Goal: Task Accomplishment & Management: Use online tool/utility

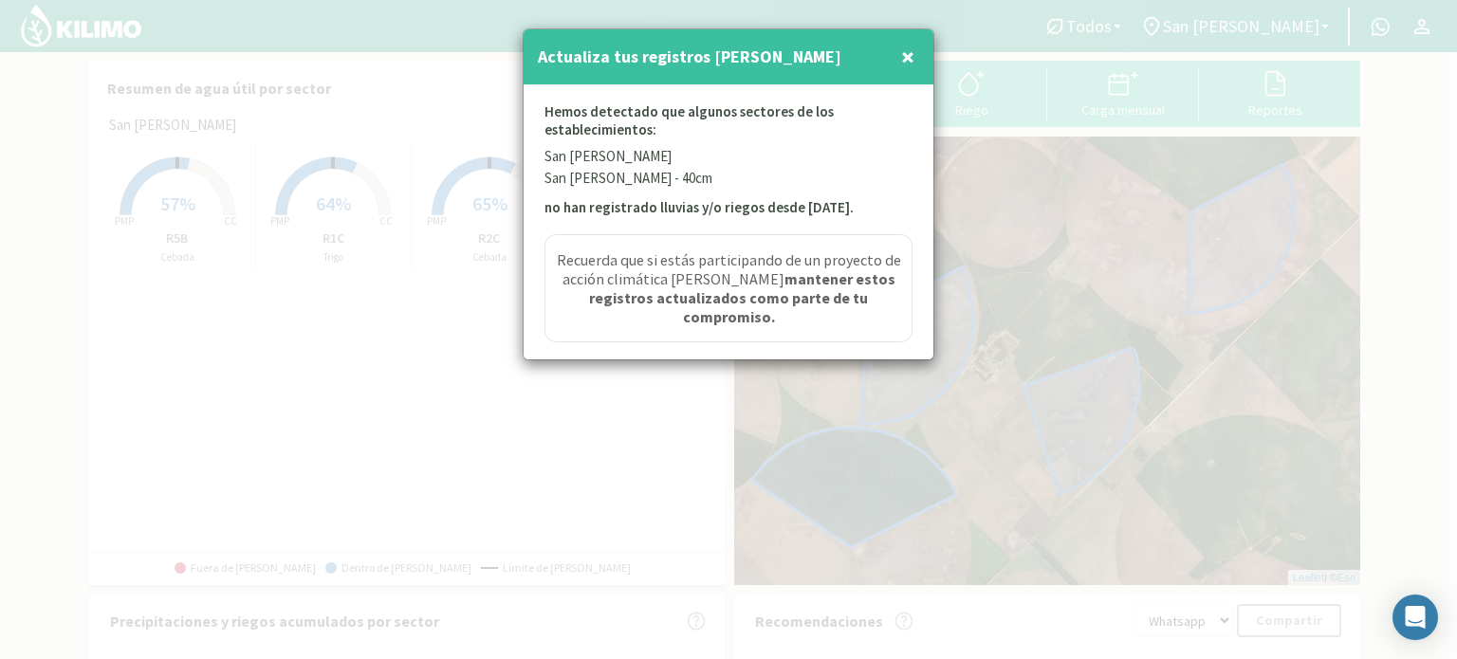
click at [914, 56] on span "×" at bounding box center [907, 56] width 13 height 31
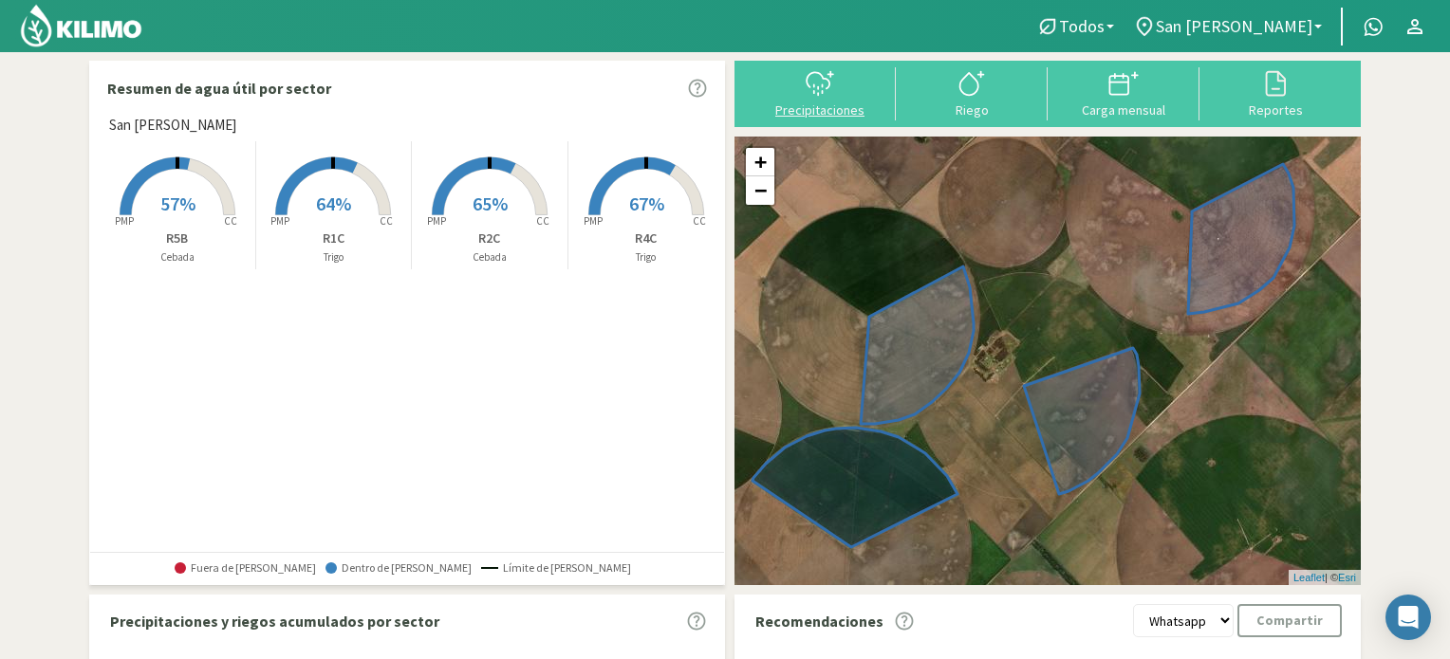
click at [839, 101] on button "Precipitaciones" at bounding box center [820, 92] width 152 height 50
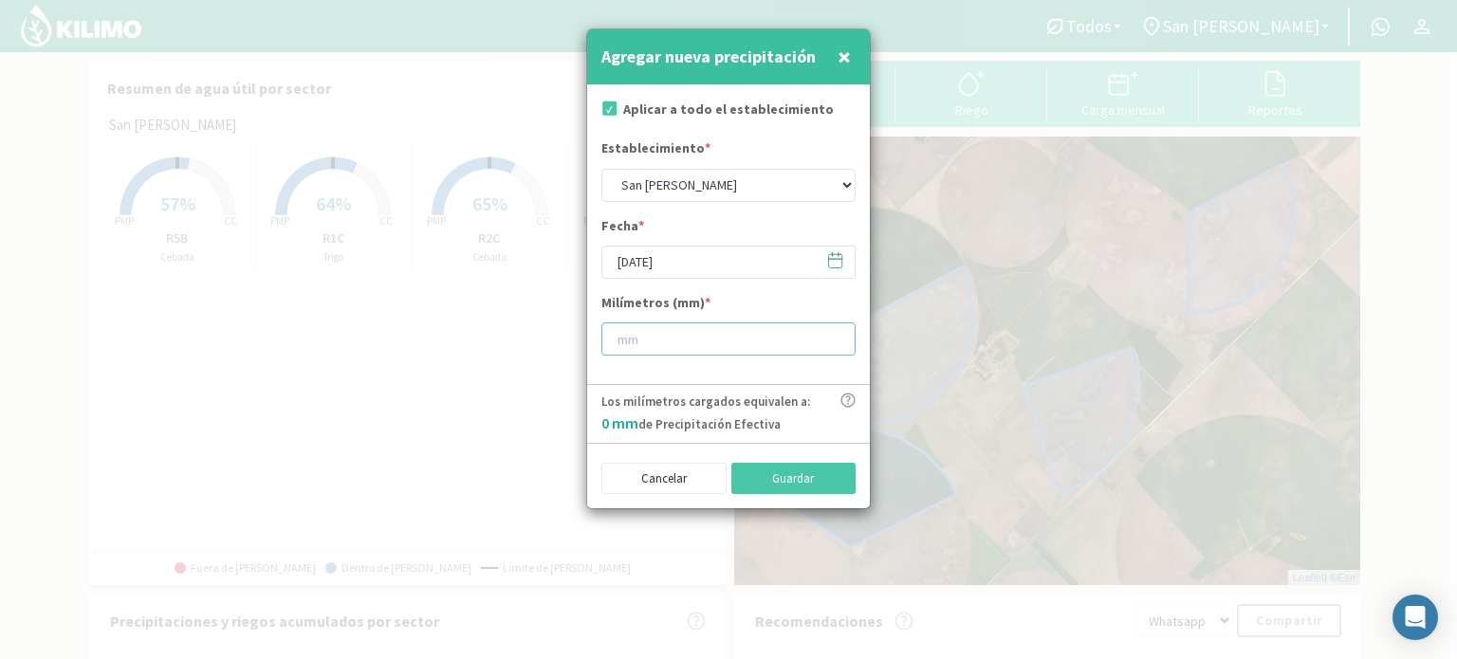
drag, startPoint x: 773, startPoint y: 343, endPoint x: 705, endPoint y: 295, distance: 83.7
click at [768, 342] on input "number" at bounding box center [728, 339] width 254 height 33
type input "23"
click at [831, 474] on button "Guardar" at bounding box center [793, 479] width 125 height 32
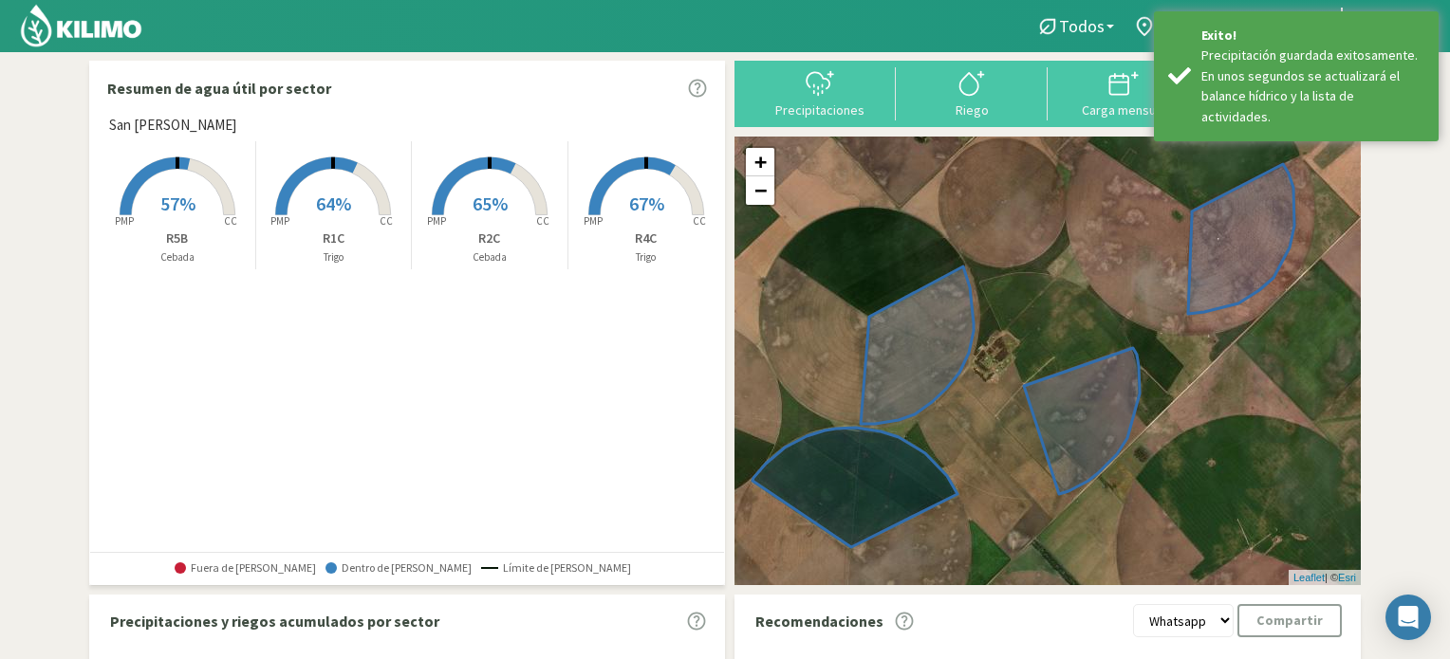
click at [175, 217] on rect at bounding box center [178, 217] width 152 height 152
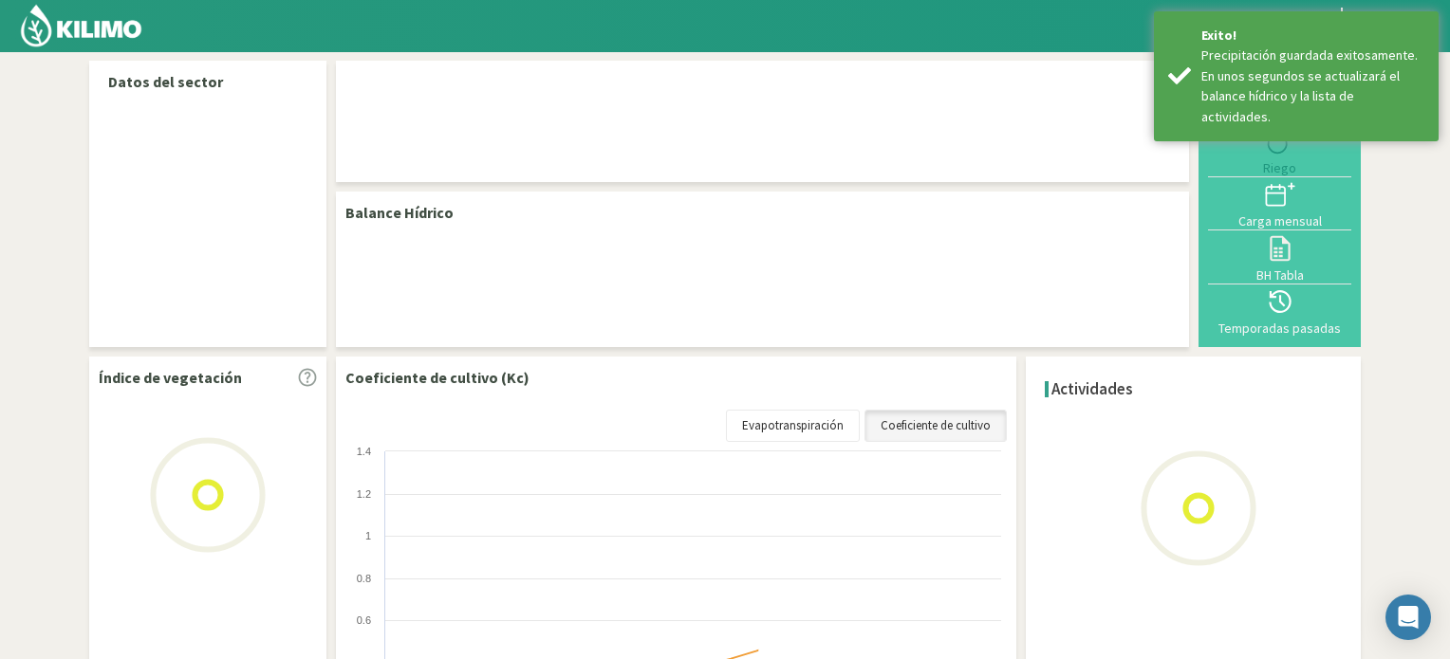
select select "3: Object"
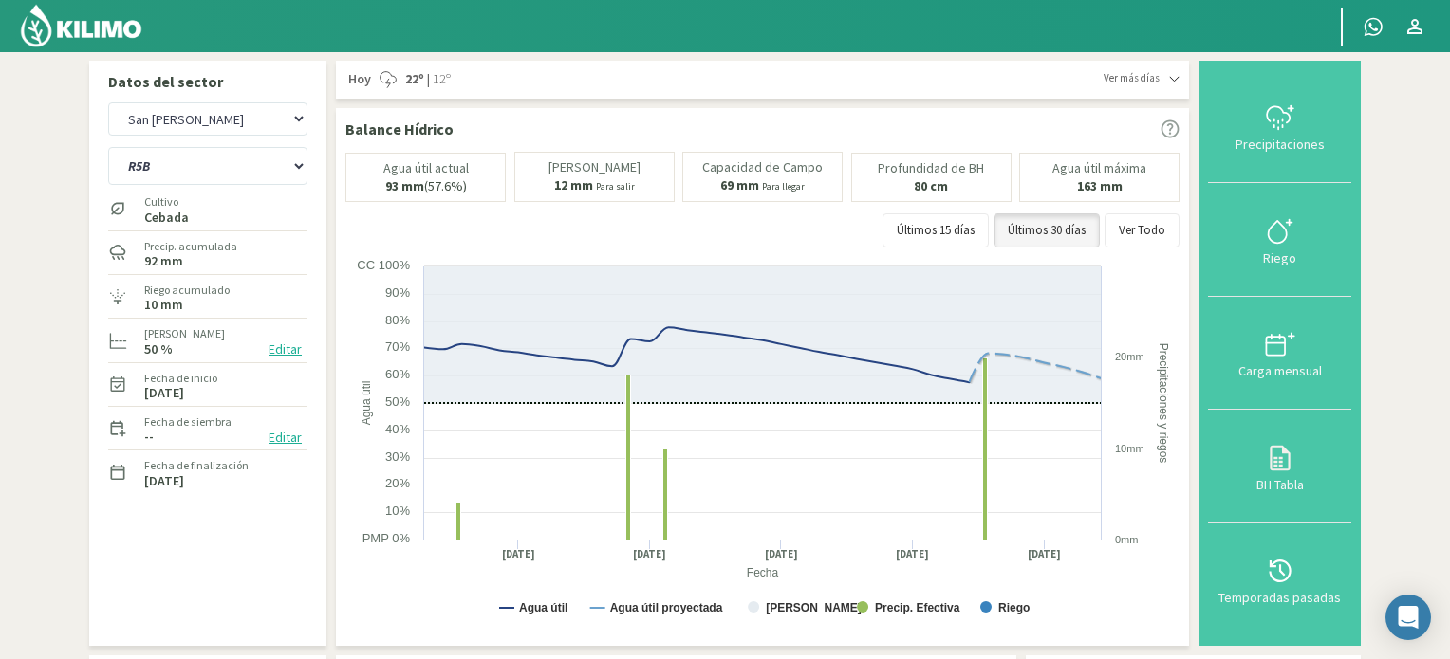
drag, startPoint x: 121, startPoint y: 36, endPoint x: 139, endPoint y: 32, distance: 17.5
click at [121, 36] on img at bounding box center [81, 26] width 124 height 46
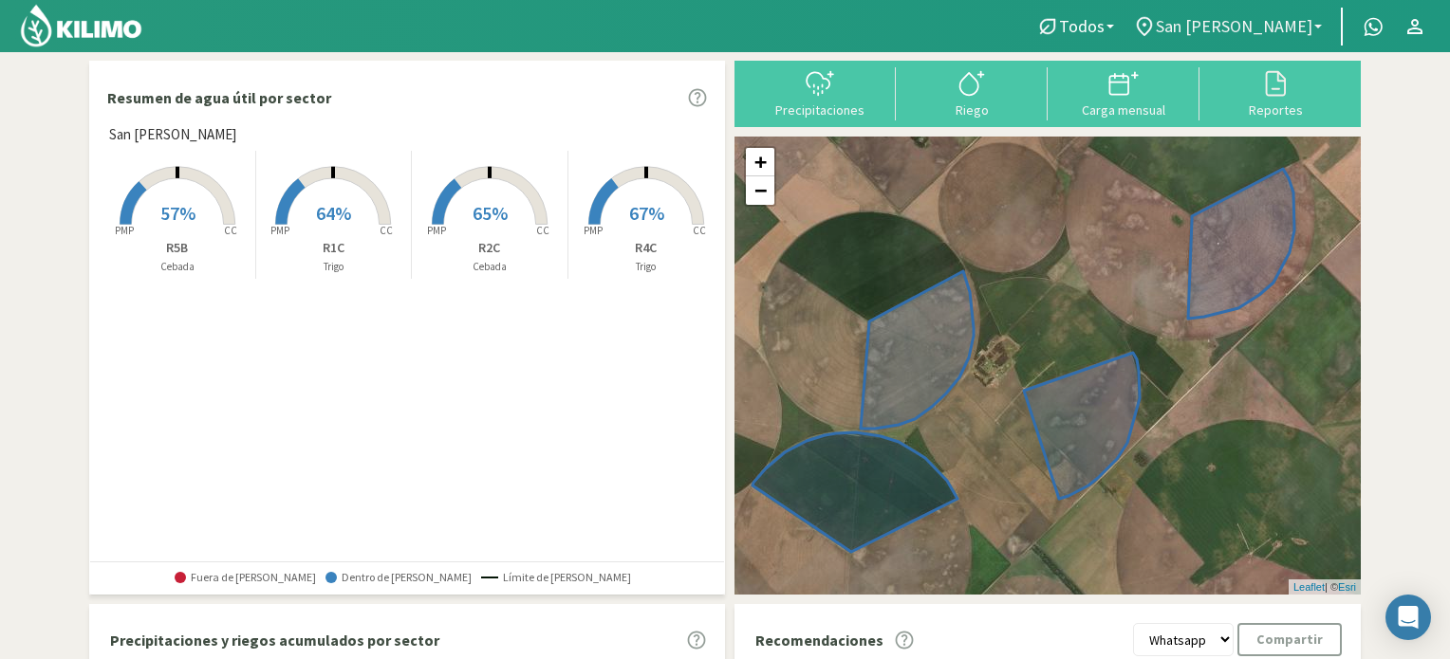
drag, startPoint x: 1245, startPoint y: 22, endPoint x: 1228, endPoint y: 33, distance: 20.5
click at [1243, 21] on span "San [PERSON_NAME]" at bounding box center [1234, 26] width 157 height 20
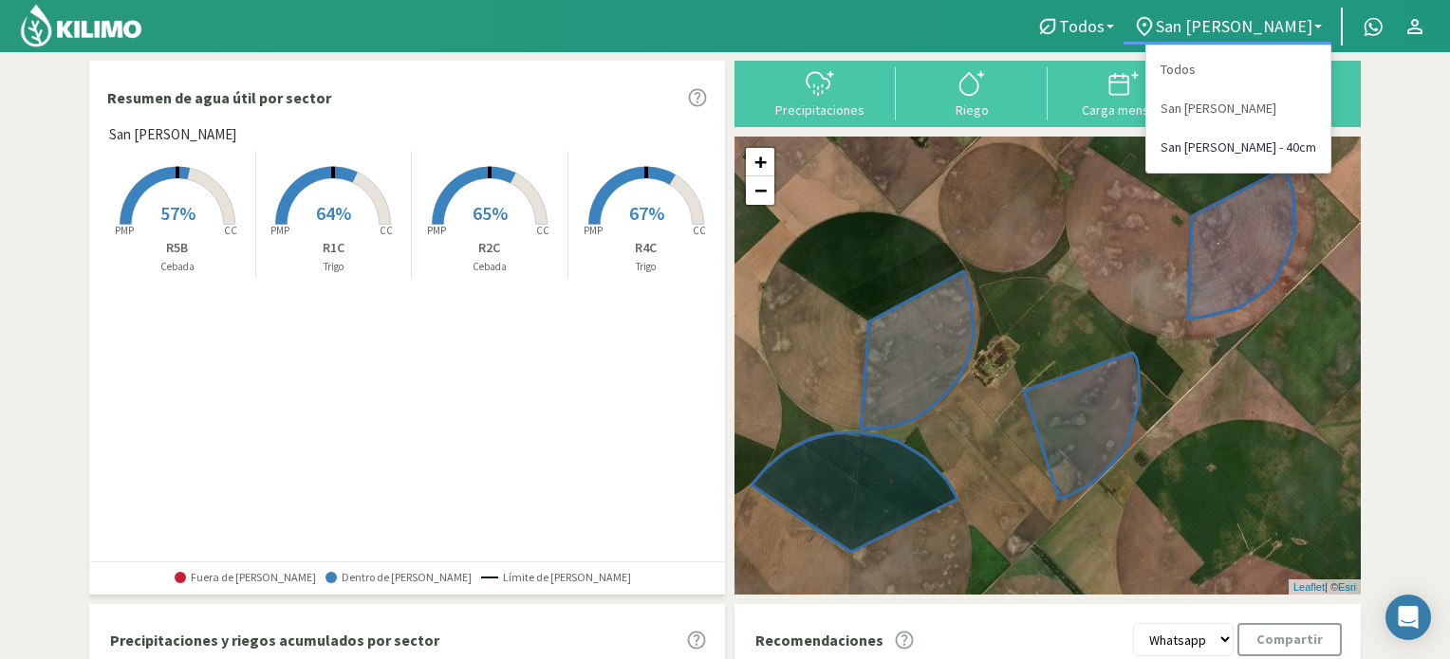
click at [1230, 145] on link "San [PERSON_NAME] - 40cm" at bounding box center [1238, 147] width 184 height 39
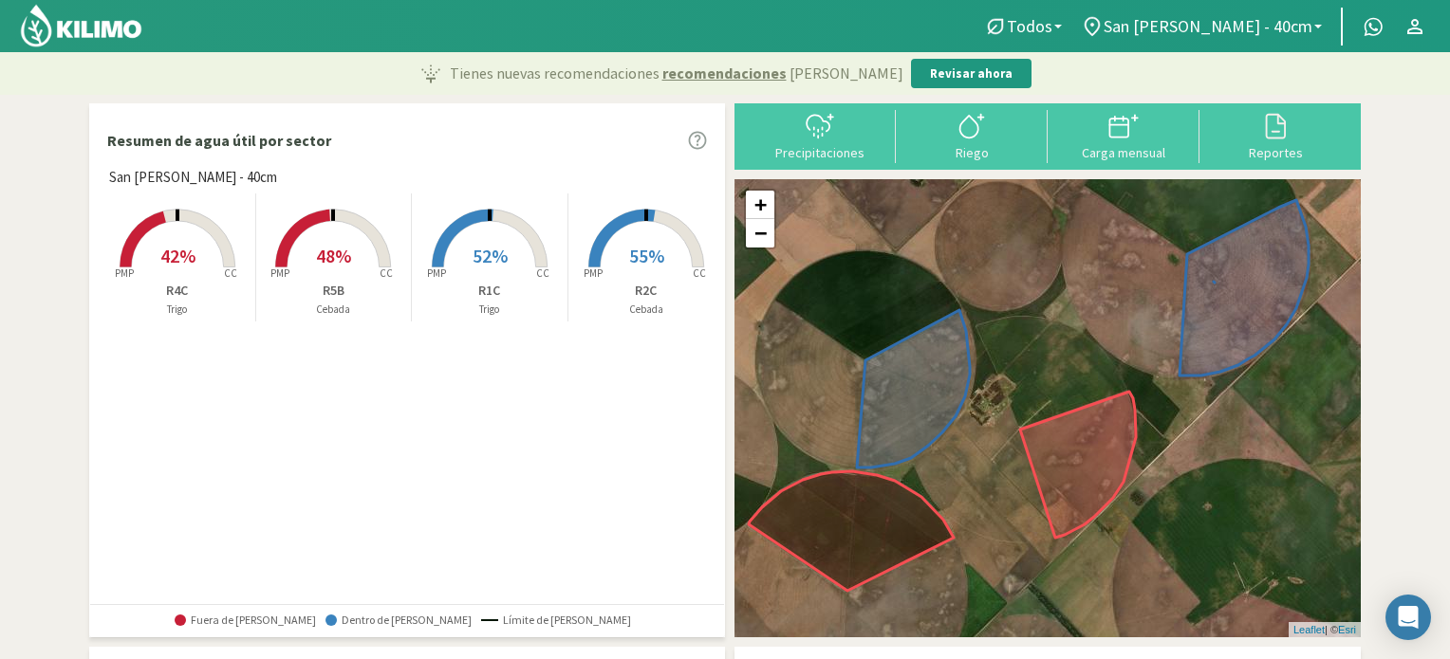
click at [156, 242] on rect at bounding box center [178, 270] width 152 height 152
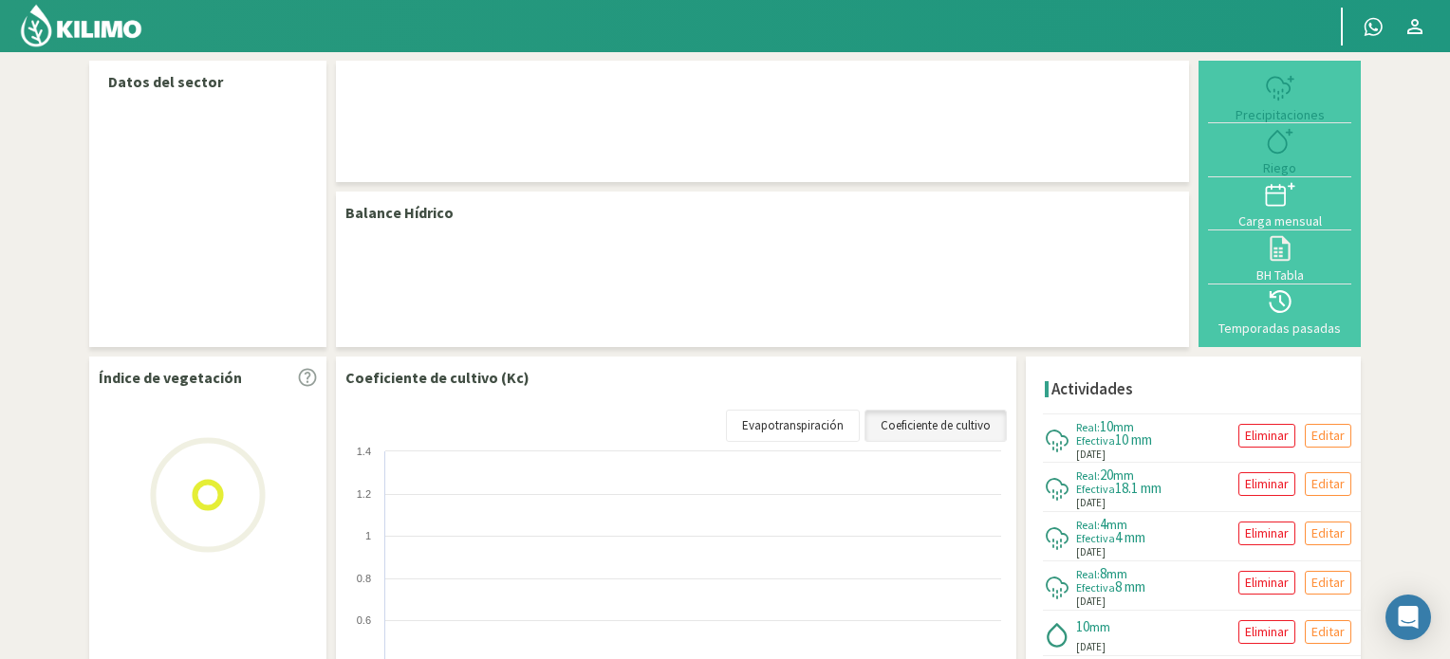
select select "1: Object"
select select "2: Object"
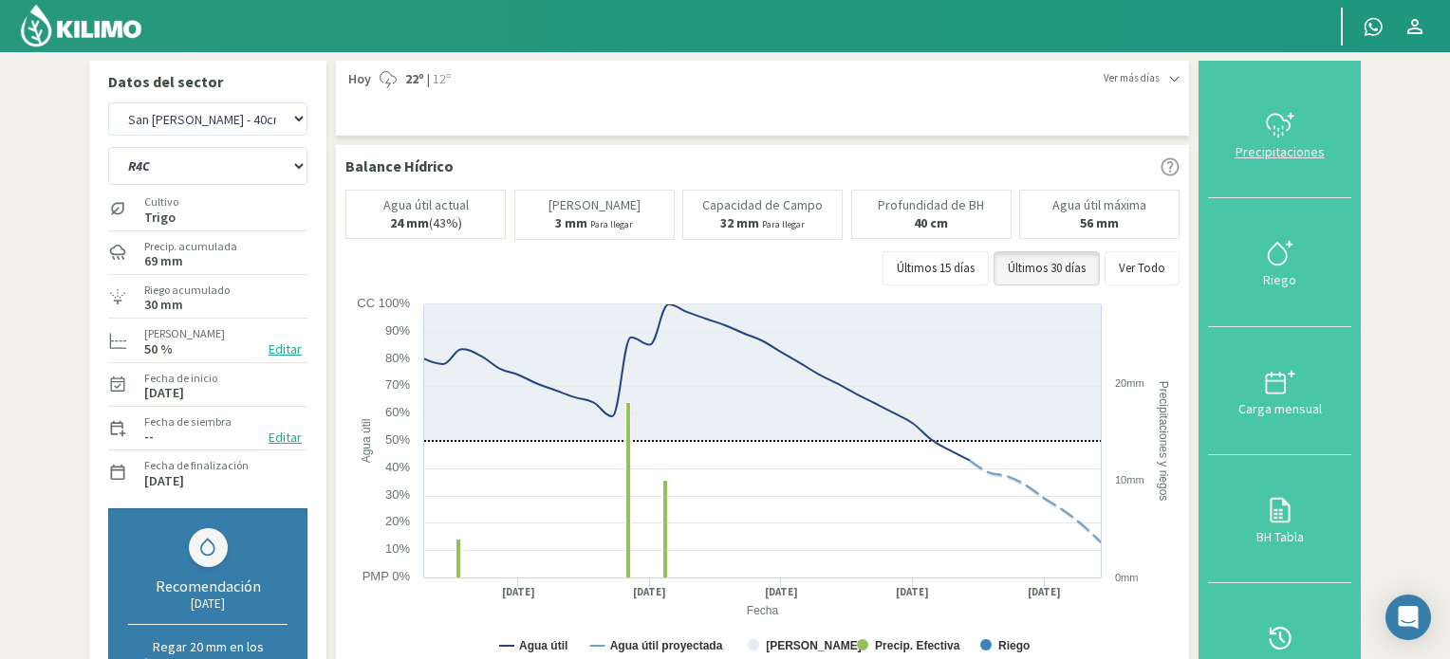
click at [1260, 131] on div at bounding box center [1279, 125] width 132 height 30
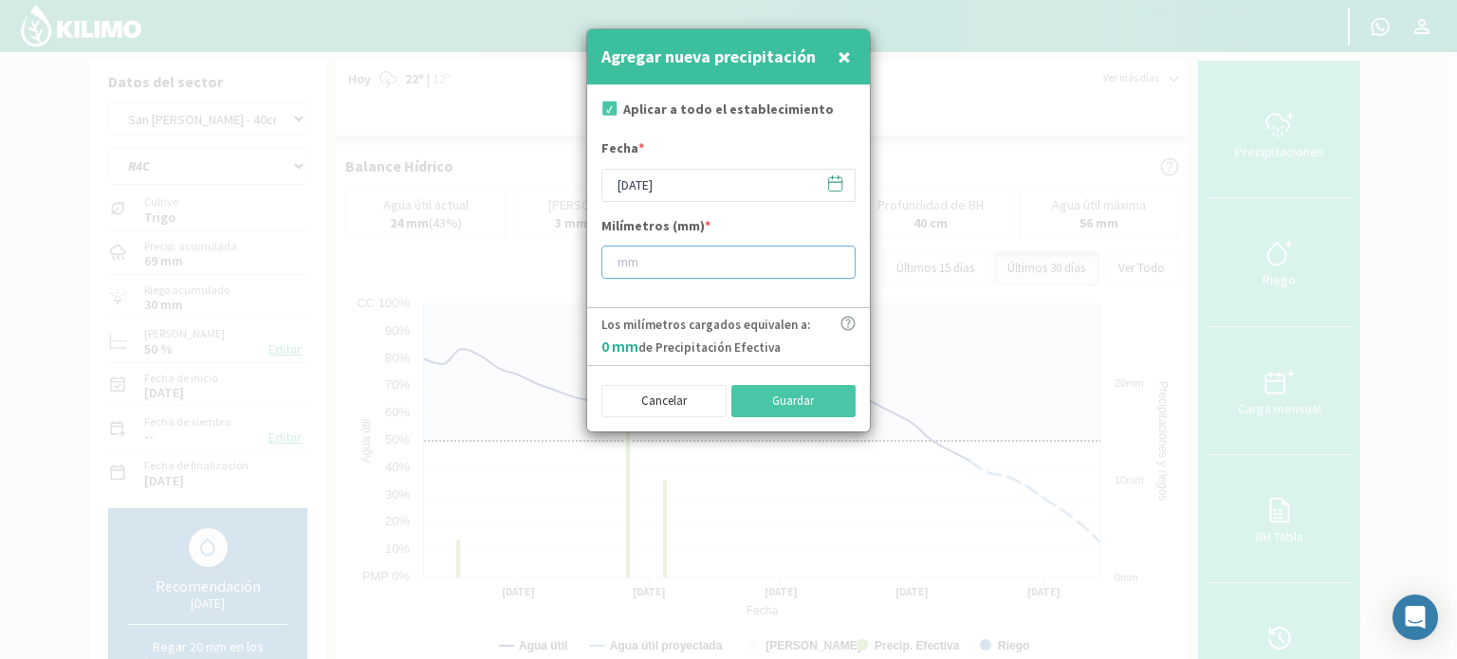
click at [759, 273] on input "number" at bounding box center [728, 262] width 254 height 33
type input "23"
click at [802, 400] on button "Guardar" at bounding box center [793, 401] width 125 height 32
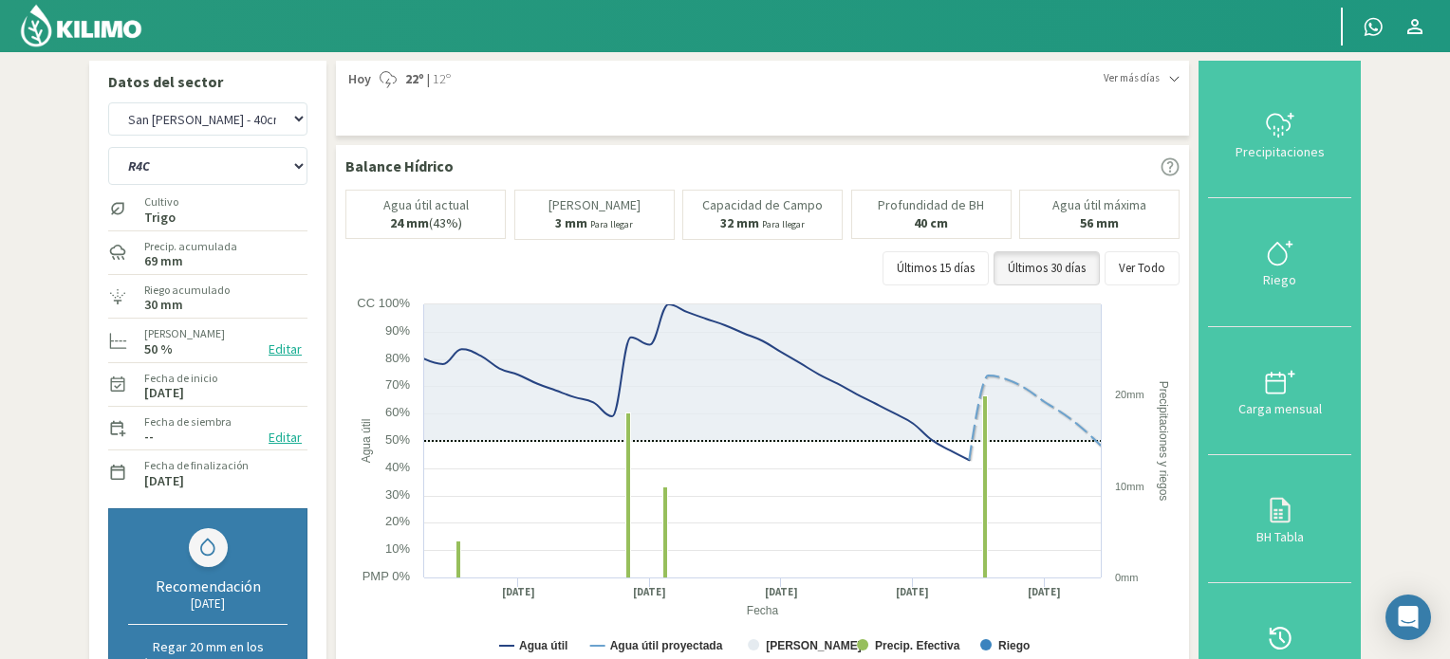
click at [80, 12] on img at bounding box center [81, 26] width 124 height 46
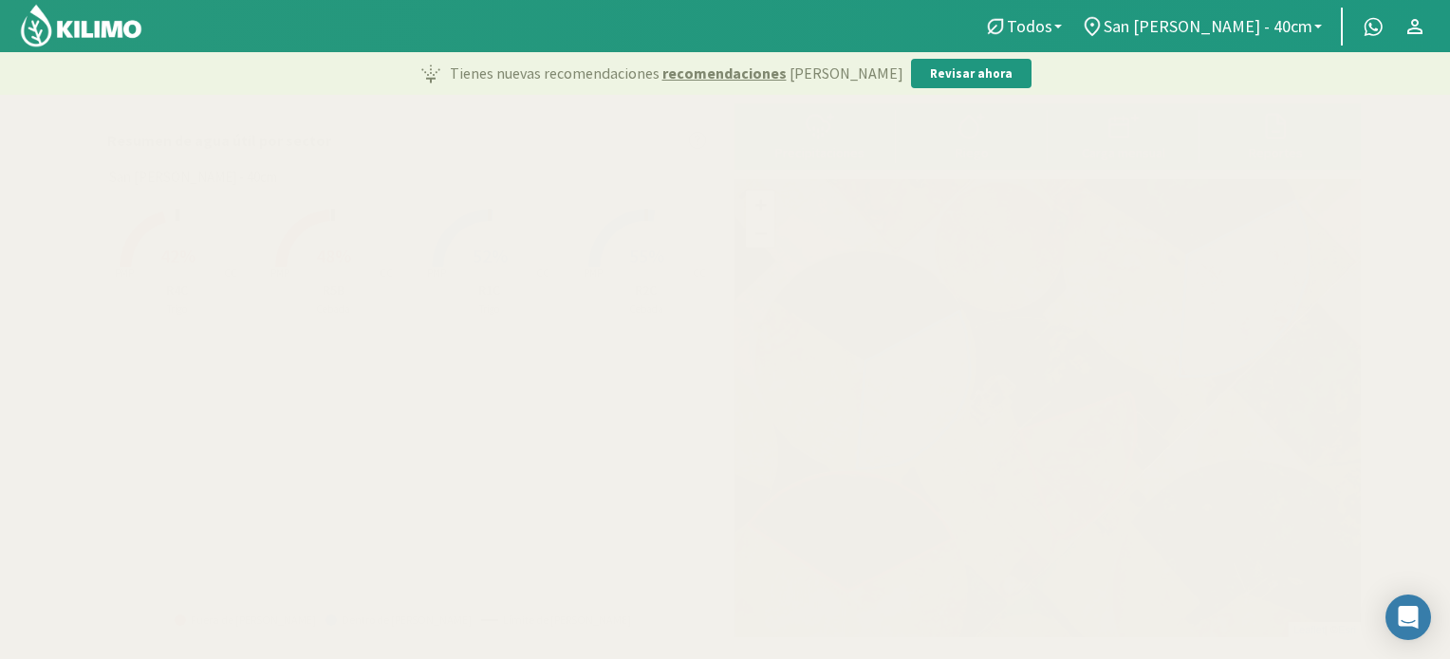
click at [339, 271] on rect at bounding box center [333, 270] width 152 height 152
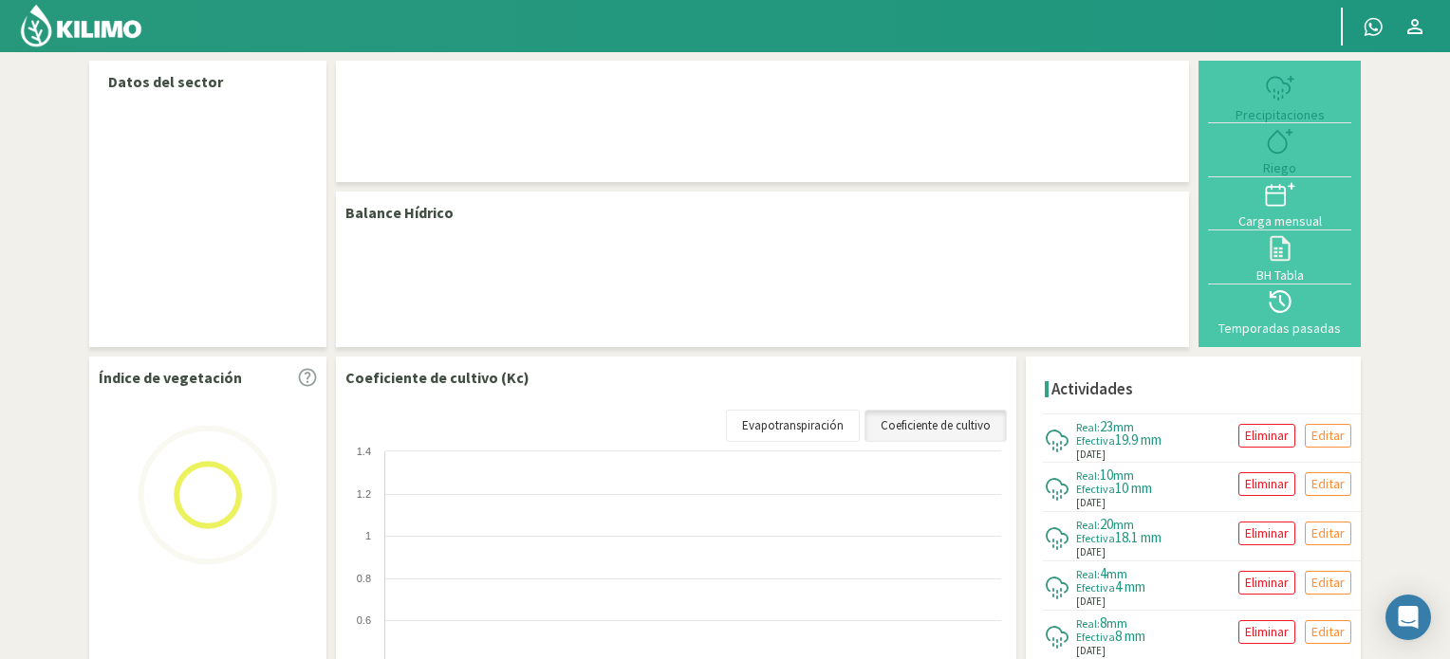
select select "1: Object"
select select "3: Object"
